Goal: Transaction & Acquisition: Purchase product/service

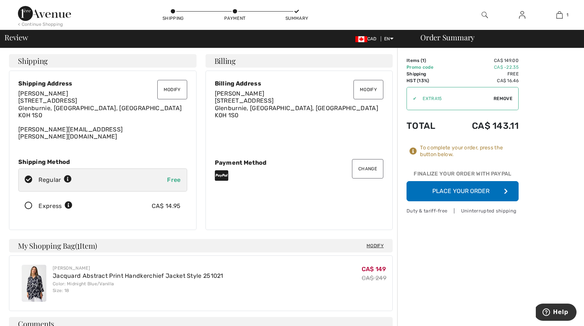
click at [451, 189] on button "Place Your Order" at bounding box center [463, 191] width 112 height 20
